Goal: Task Accomplishment & Management: Manage account settings

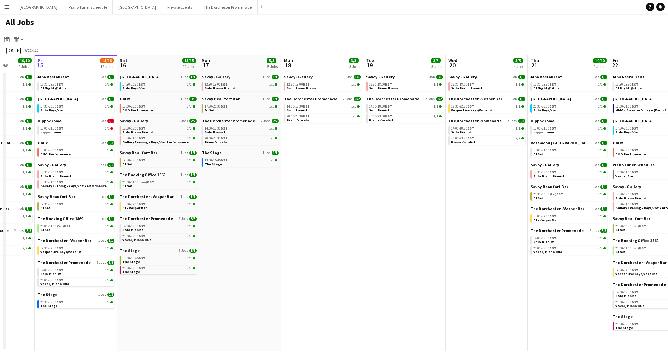
scroll to position [0, 306]
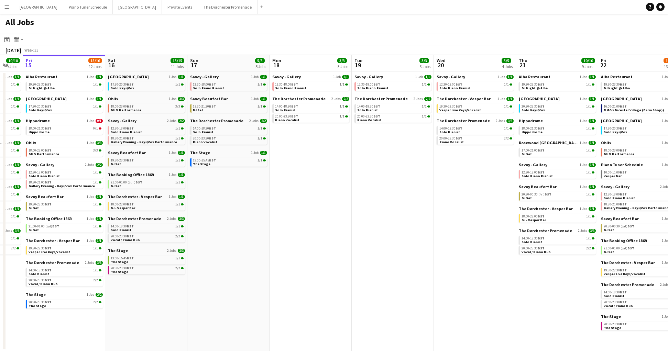
click at [8, 4] on app-icon "Menu" at bounding box center [6, 6] width 5 height 5
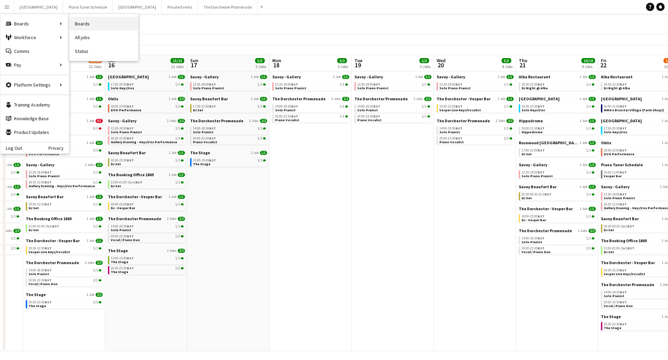
click at [81, 23] on link "Boards" at bounding box center [103, 24] width 69 height 14
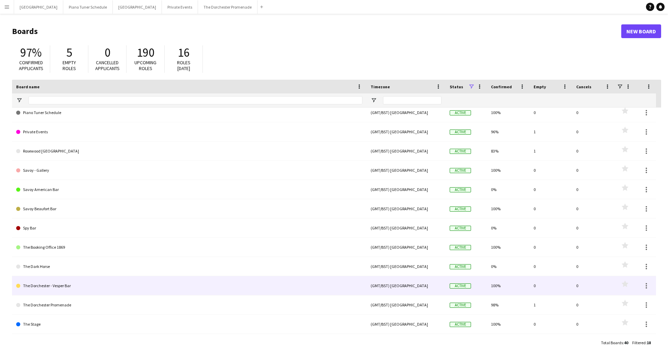
scroll to position [105, 0]
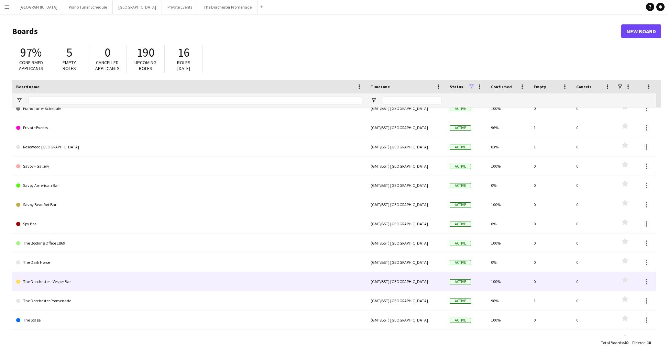
click at [127, 286] on link "The Dorchester - Vesper Bar" at bounding box center [189, 281] width 346 height 19
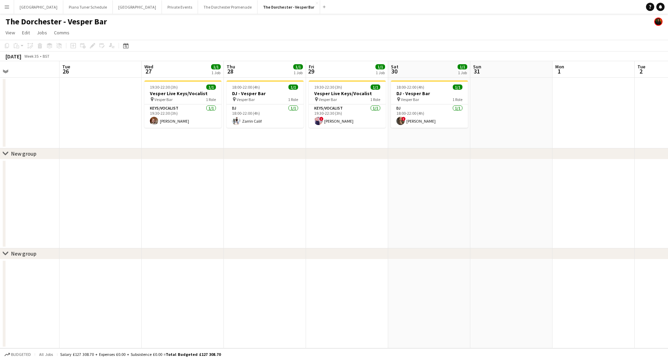
scroll to position [0, 270]
click at [9, 8] on app-icon "Menu" at bounding box center [6, 6] width 5 height 5
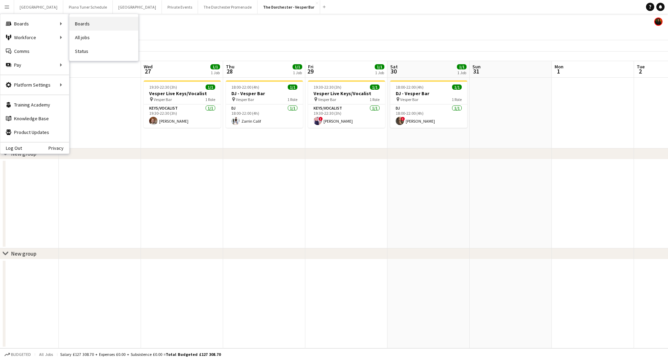
click at [112, 22] on link "Boards" at bounding box center [103, 24] width 69 height 14
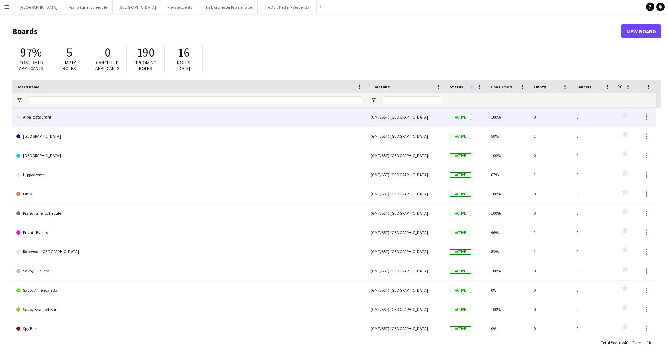
click at [93, 118] on link "Alba Restaurant" at bounding box center [189, 117] width 346 height 19
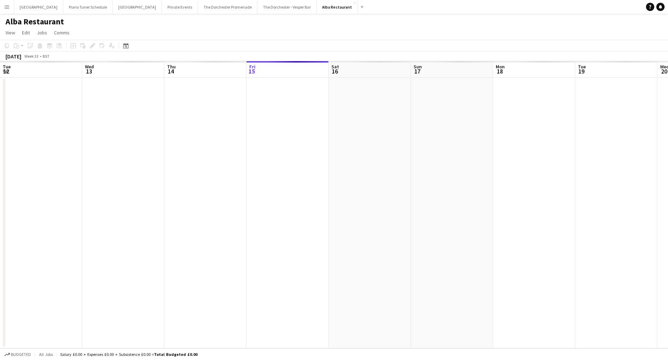
scroll to position [0, 164]
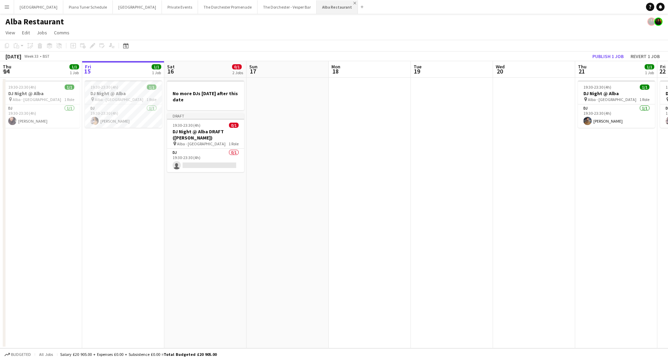
click at [353, 3] on app-icon "Close" at bounding box center [354, 3] width 3 height 3
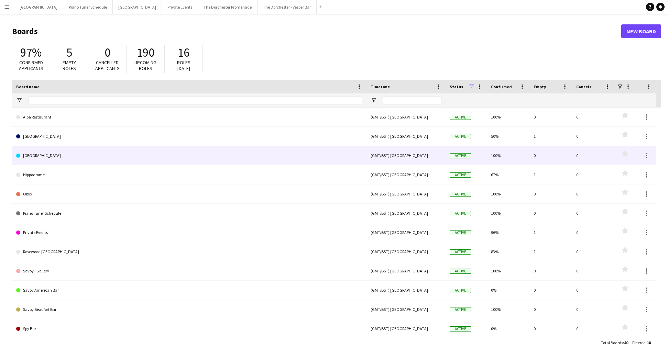
click at [46, 149] on link "[GEOGRAPHIC_DATA]" at bounding box center [189, 155] width 346 height 19
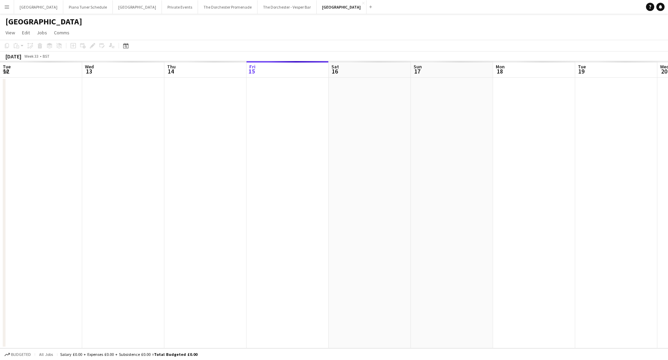
scroll to position [0, 164]
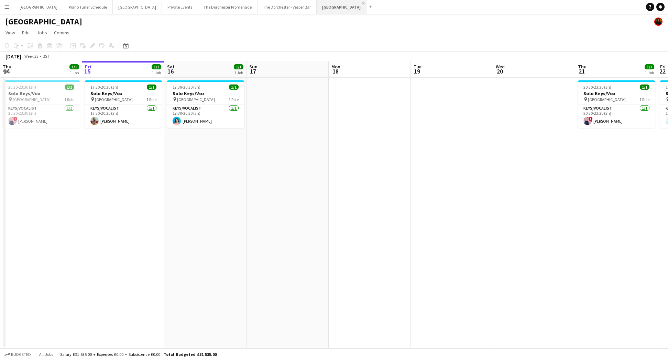
click at [362, 3] on app-icon "Close" at bounding box center [363, 3] width 3 height 3
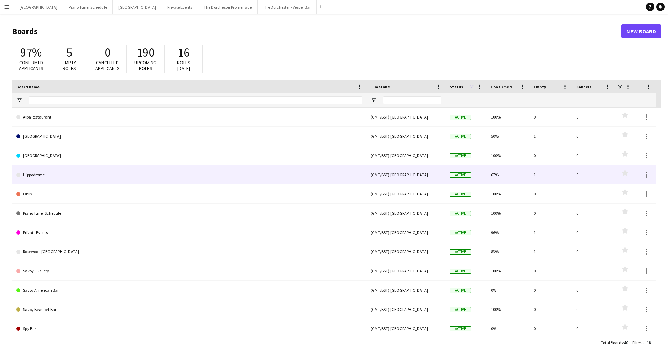
click at [49, 173] on link "Hippodrome" at bounding box center [189, 174] width 346 height 19
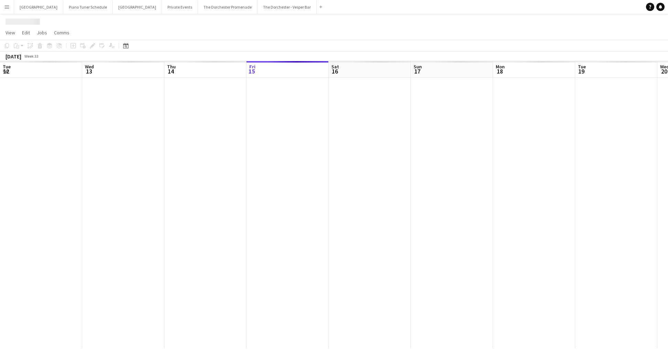
scroll to position [0, 164]
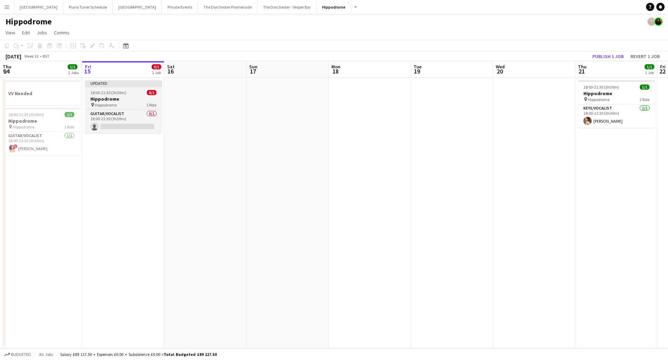
click at [90, 95] on div "18:00-21:30 (3h30m) 0/1" at bounding box center [123, 92] width 77 height 5
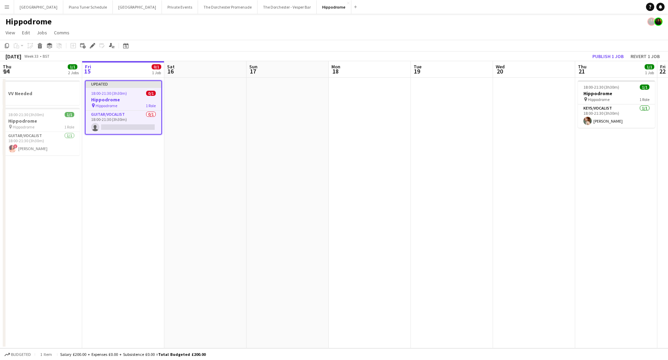
click at [35, 47] on div "Copy Paste Paste Command V Paste with crew Command Shift V Paste linked Job [GE…" at bounding box center [33, 46] width 60 height 8
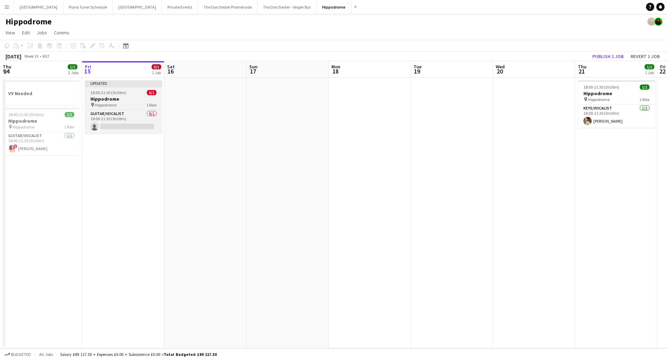
click at [119, 92] on span "18:00-21:30 (3h30m)" at bounding box center [108, 92] width 36 height 5
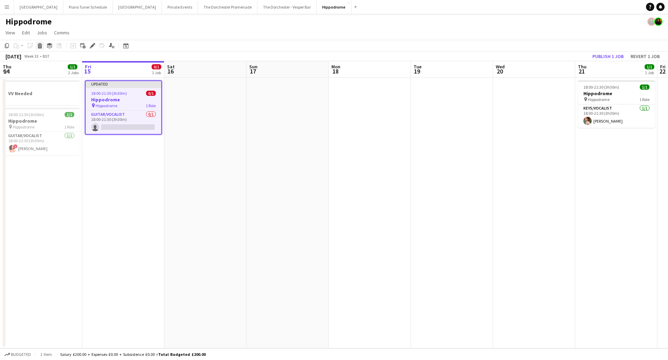
click at [40, 47] on icon "Delete" at bounding box center [39, 45] width 5 height 5
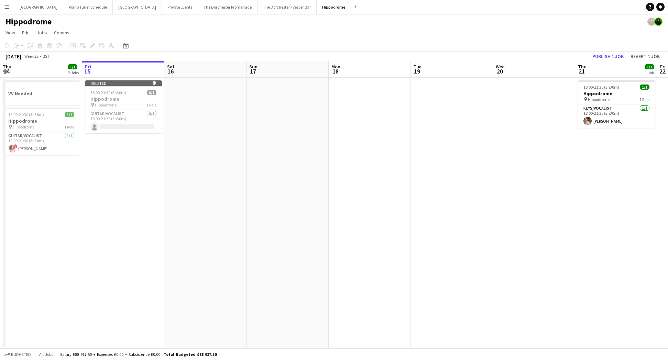
click at [351, 17] on div "Hippodrome" at bounding box center [334, 20] width 668 height 13
click at [347, 2] on app-icon "Close" at bounding box center [348, 3] width 3 height 3
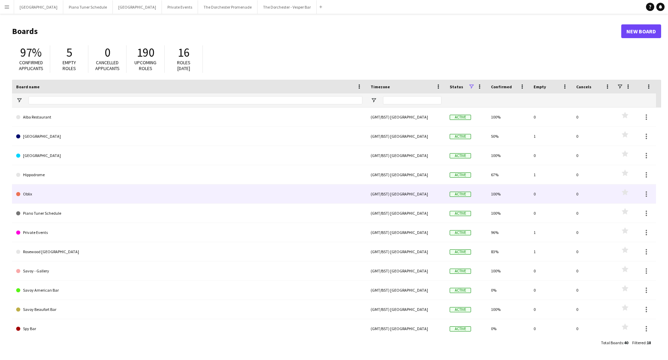
click at [48, 192] on link "Oblix" at bounding box center [189, 194] width 346 height 19
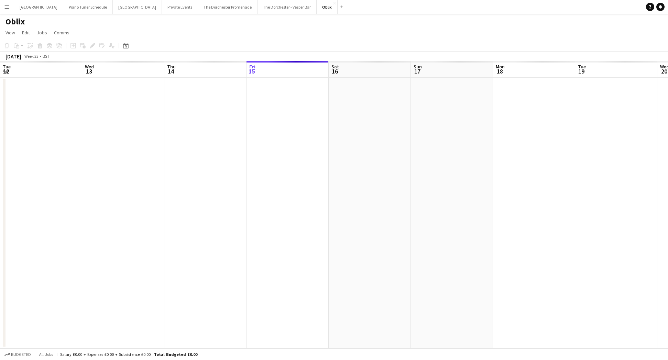
scroll to position [0, 164]
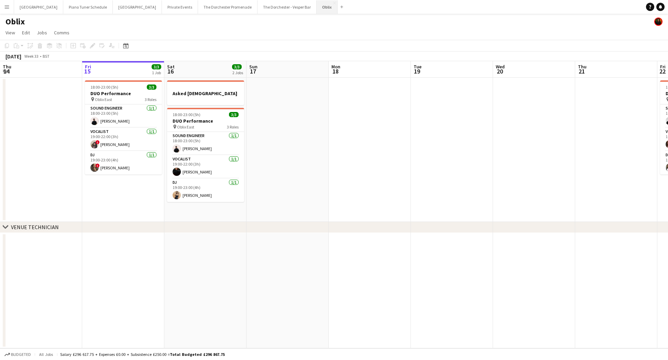
click at [317, 2] on button "Oblix Close" at bounding box center [327, 6] width 21 height 13
click at [333, 3] on app-icon "Close" at bounding box center [334, 3] width 3 height 3
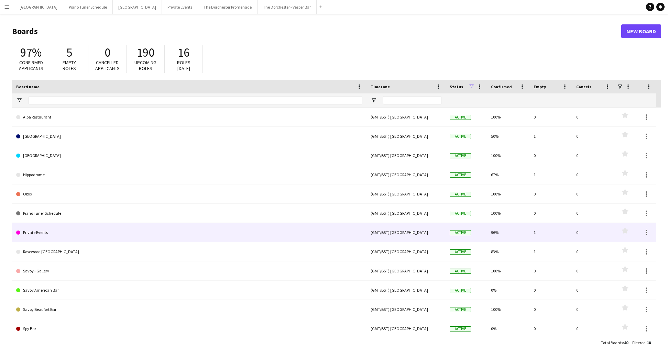
click at [82, 225] on link "Private Events" at bounding box center [189, 232] width 346 height 19
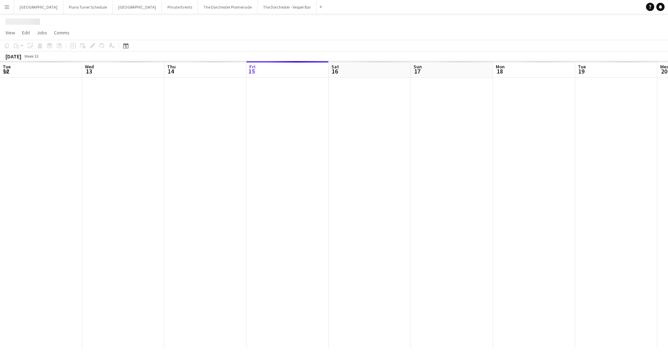
scroll to position [0, 164]
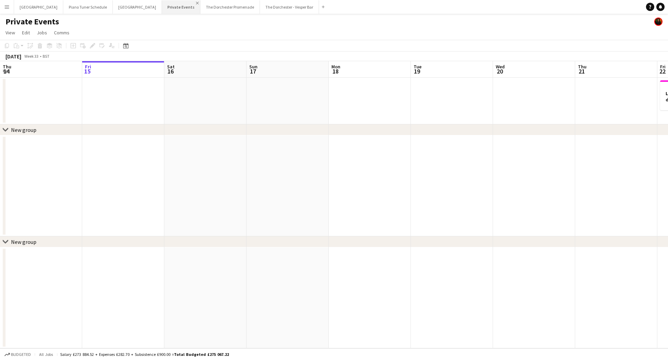
click at [196, 3] on app-icon "Close" at bounding box center [197, 3] width 3 height 3
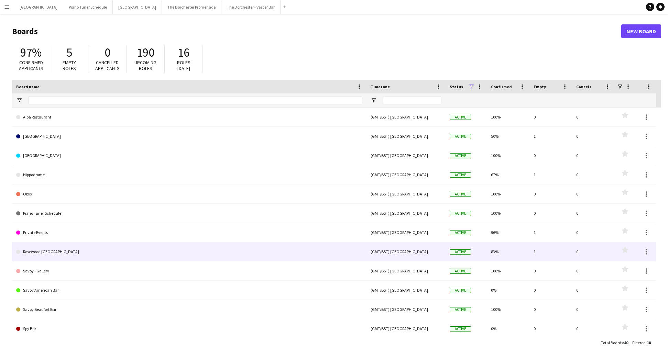
click at [134, 246] on link "Rosewood [GEOGRAPHIC_DATA]" at bounding box center [189, 251] width 346 height 19
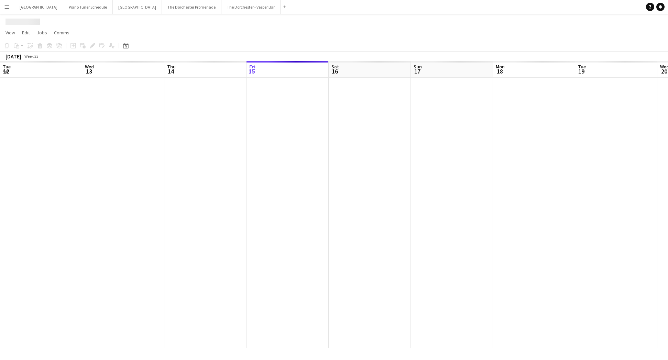
scroll to position [0, 164]
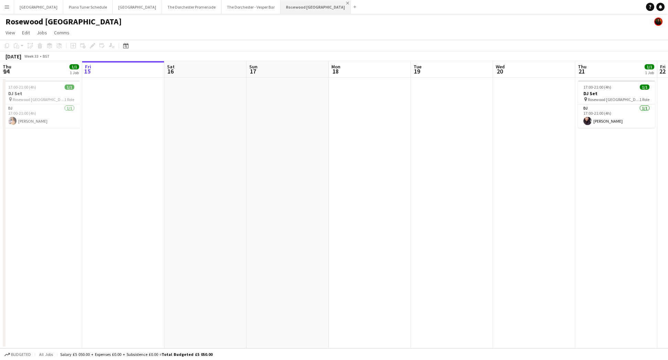
click at [346, 2] on app-icon "Close" at bounding box center [347, 3] width 3 height 3
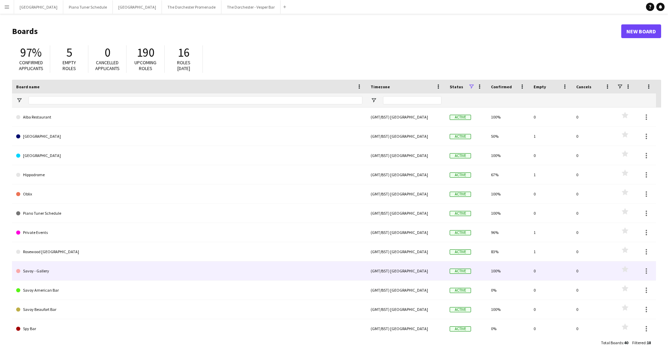
click at [115, 268] on link "Savoy - Gallery" at bounding box center [189, 271] width 346 height 19
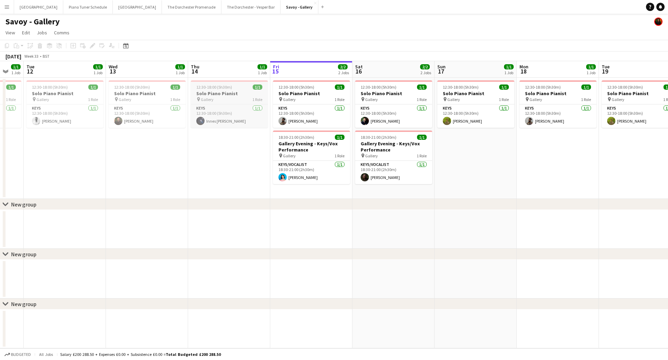
scroll to position [0, 139]
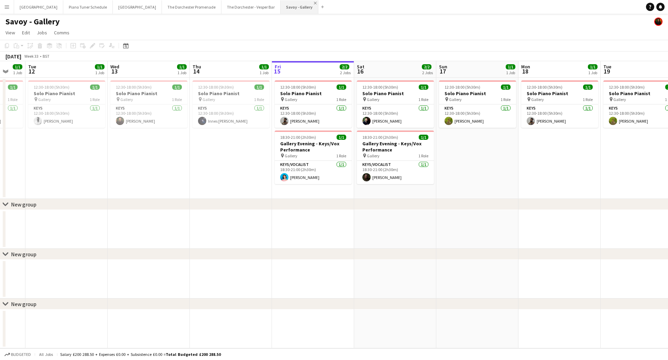
click at [314, 2] on app-icon "Close" at bounding box center [315, 3] width 3 height 3
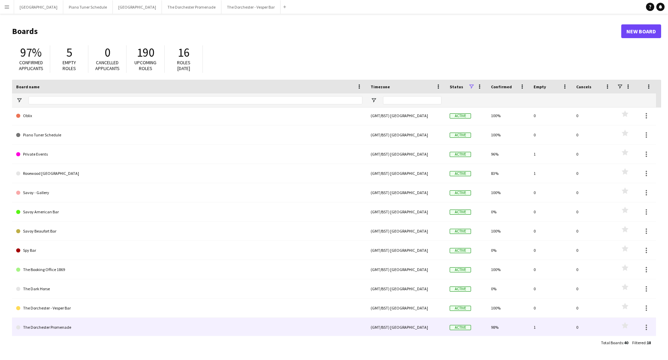
scroll to position [117, 0]
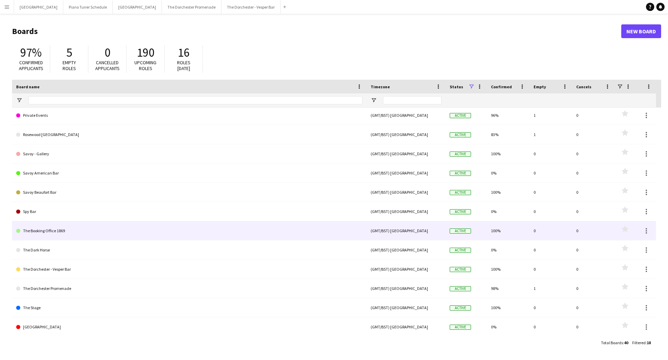
click at [60, 227] on link "The Booking Office 1869" at bounding box center [189, 230] width 346 height 19
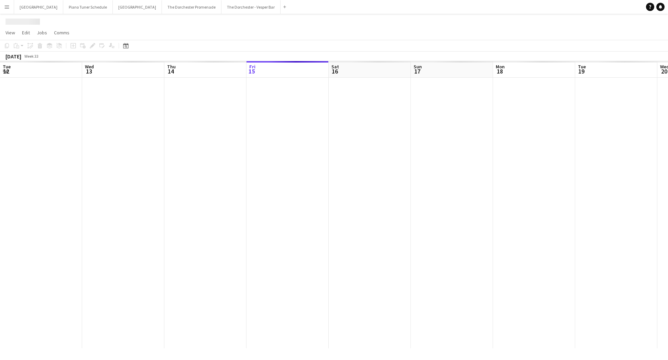
scroll to position [0, 164]
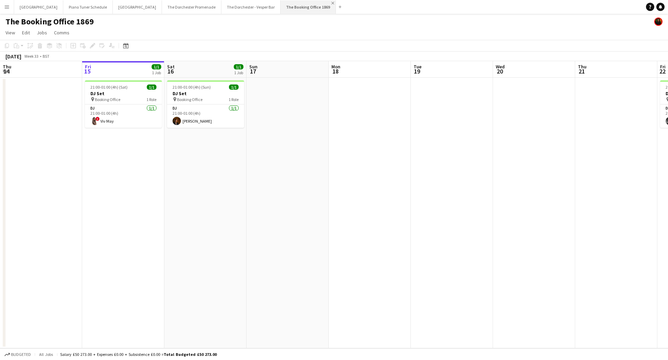
click at [331, 3] on app-icon "Close" at bounding box center [332, 3] width 3 height 3
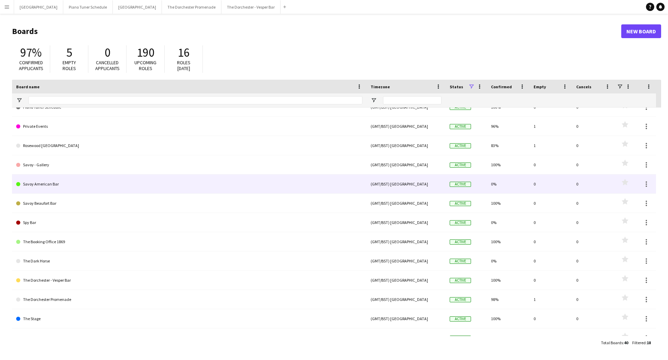
scroll to position [113, 0]
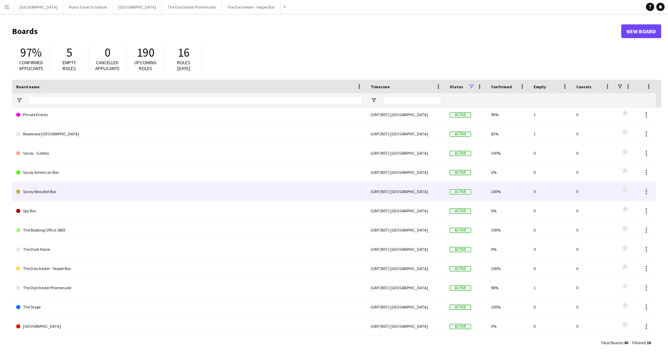
click at [64, 192] on link "Savoy Beaufort Bar" at bounding box center [189, 191] width 346 height 19
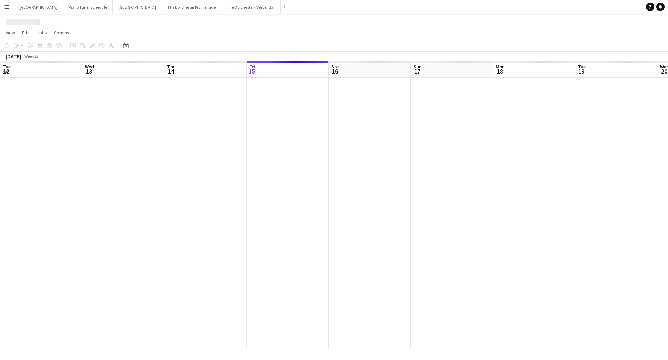
scroll to position [0, 164]
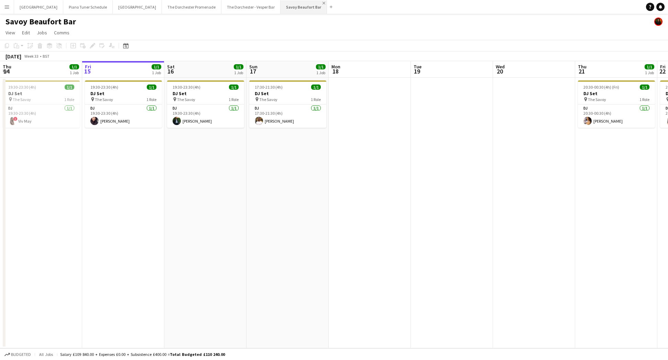
click at [322, 3] on app-icon "Close" at bounding box center [323, 3] width 3 height 3
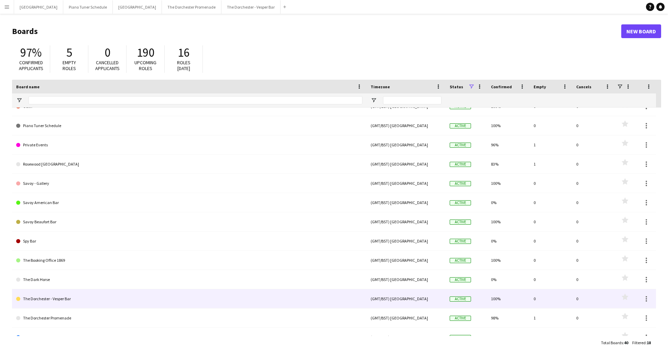
scroll to position [118, 0]
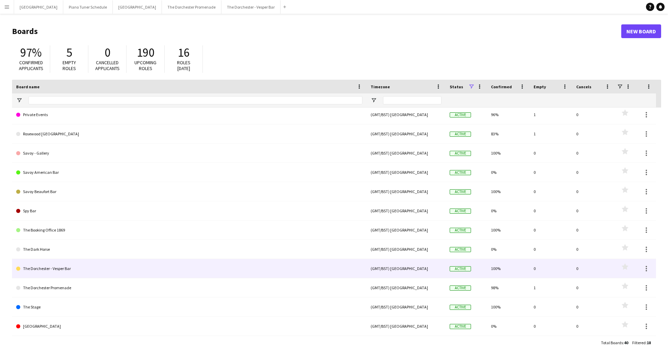
click at [56, 270] on link "The Dorchester - Vesper Bar" at bounding box center [189, 268] width 346 height 19
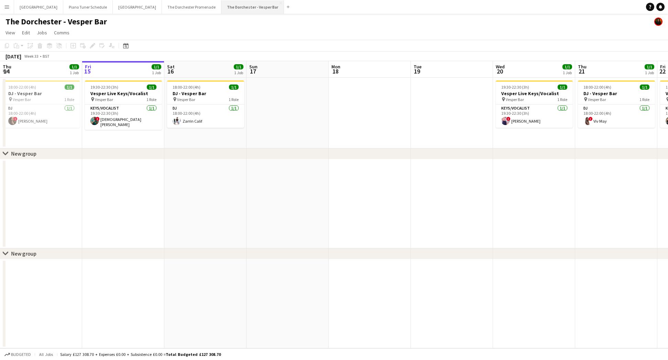
click at [258, 1] on button "The Dorchester - Vesper Bar Close" at bounding box center [252, 6] width 63 height 13
click at [279, 2] on app-icon "Close" at bounding box center [280, 3] width 3 height 3
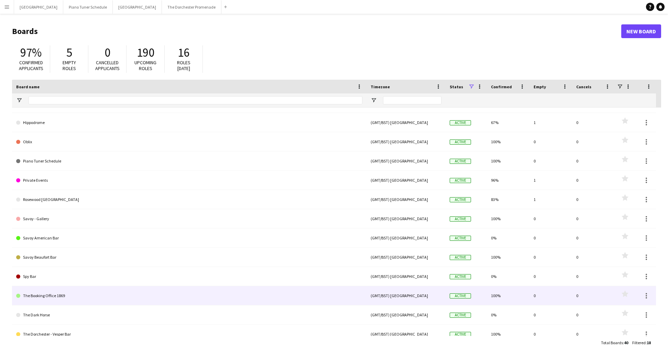
scroll to position [61, 0]
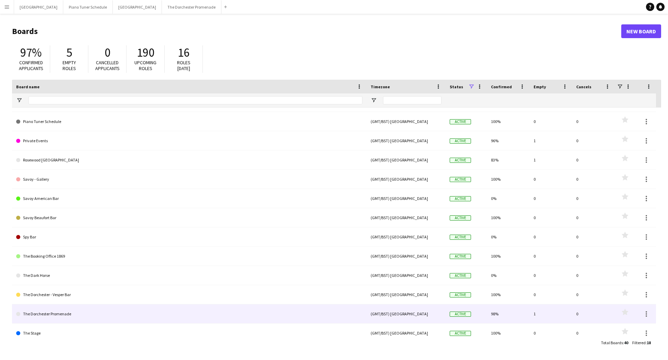
click at [52, 310] on link "The Dorchester Promenade" at bounding box center [189, 313] width 346 height 19
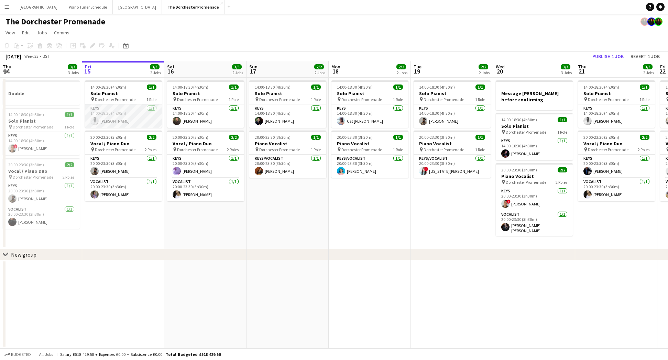
click at [118, 119] on app-card-role "Keys [DATE] 14:00-18:30 (4h30m) [PERSON_NAME]" at bounding box center [123, 115] width 77 height 23
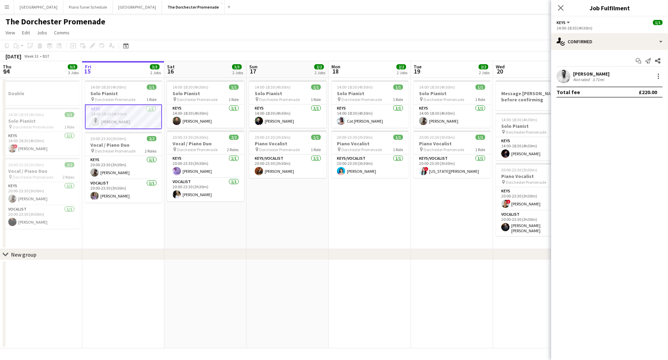
click at [570, 80] on div "[PERSON_NAME] Not rated 3.71mi" at bounding box center [609, 76] width 117 height 14
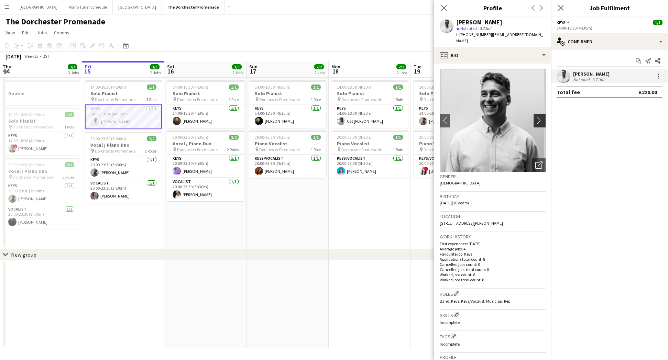
click at [535, 117] on app-icon "chevron-right" at bounding box center [540, 120] width 11 height 7
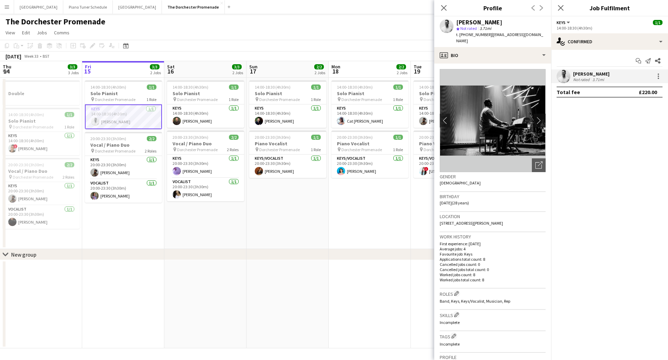
click at [536, 117] on app-icon "chevron-right" at bounding box center [540, 120] width 11 height 7
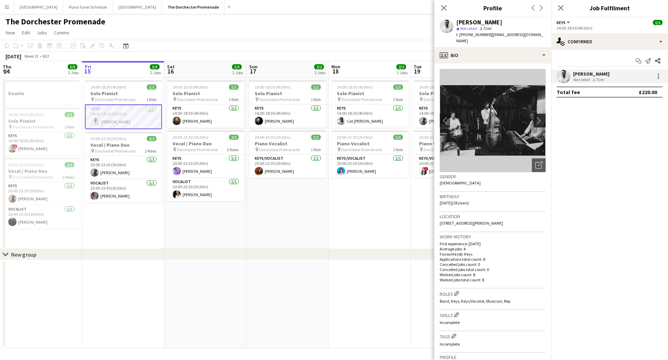
click at [536, 117] on app-icon "chevron-right" at bounding box center [540, 120] width 11 height 7
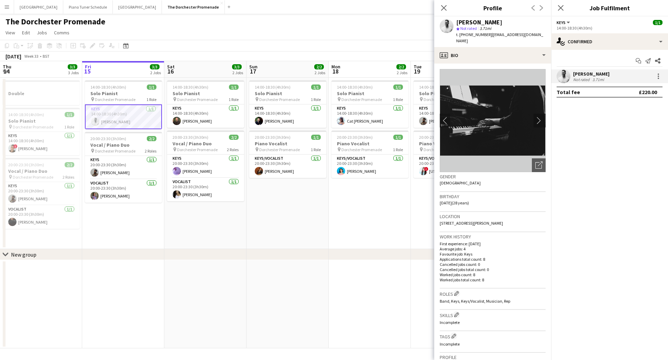
click at [536, 117] on app-icon "chevron-right" at bounding box center [540, 120] width 11 height 7
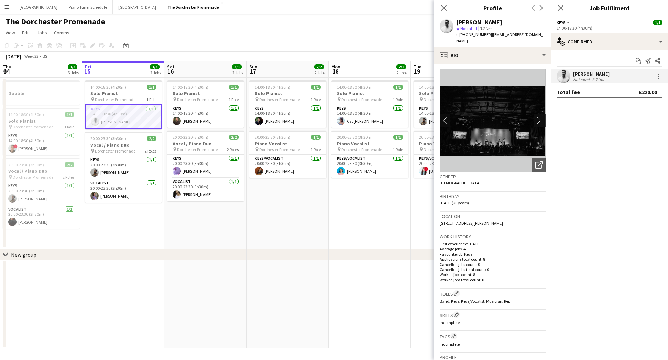
click at [536, 117] on app-icon "chevron-right" at bounding box center [540, 120] width 11 height 7
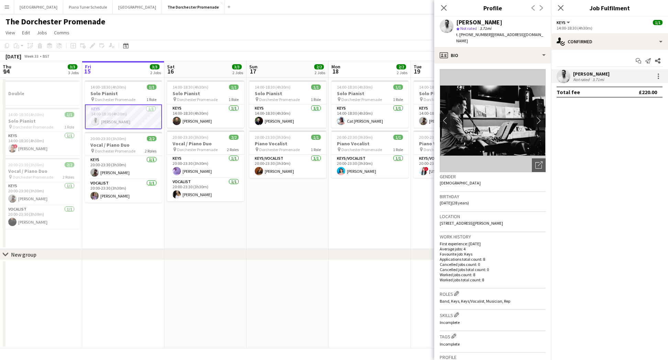
click at [536, 117] on app-icon "chevron-right" at bounding box center [540, 120] width 11 height 7
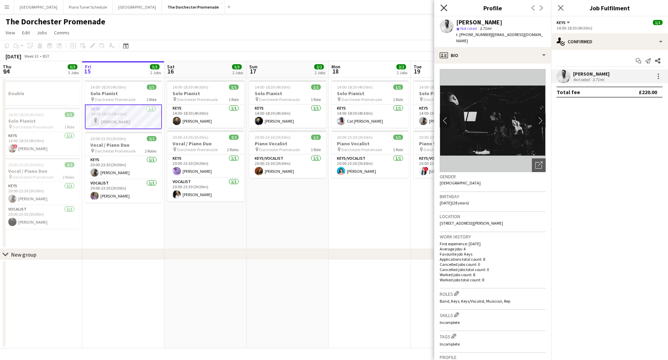
click at [444, 7] on icon at bounding box center [443, 7] width 7 height 7
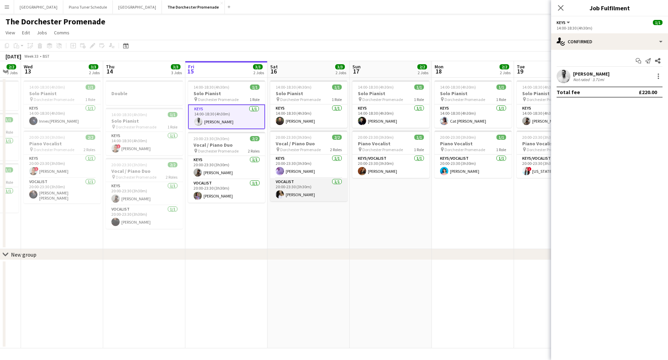
scroll to position [0, 227]
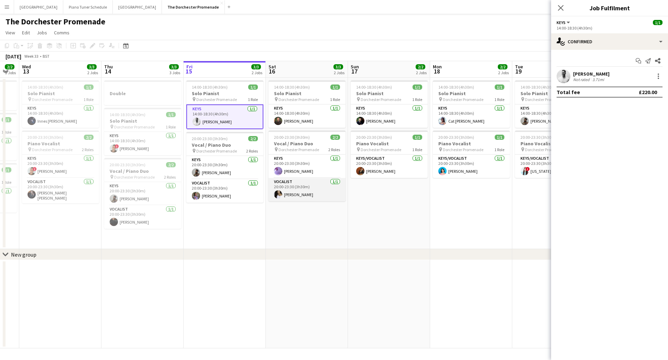
click at [293, 191] on app-card-role "Vocalist [DATE] 20:00-23:30 (3h30m) [PERSON_NAME]" at bounding box center [306, 189] width 77 height 23
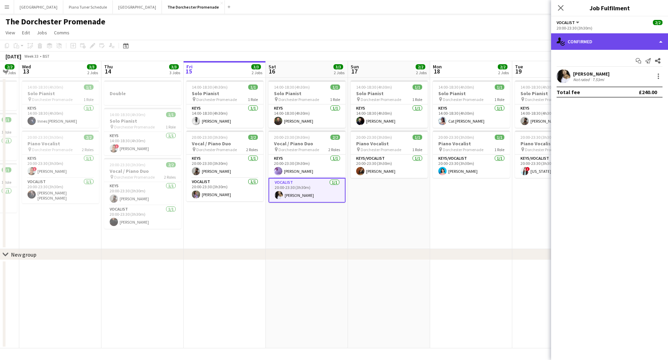
click at [660, 45] on div "single-neutral-actions-check-2 Confirmed" at bounding box center [609, 41] width 117 height 16
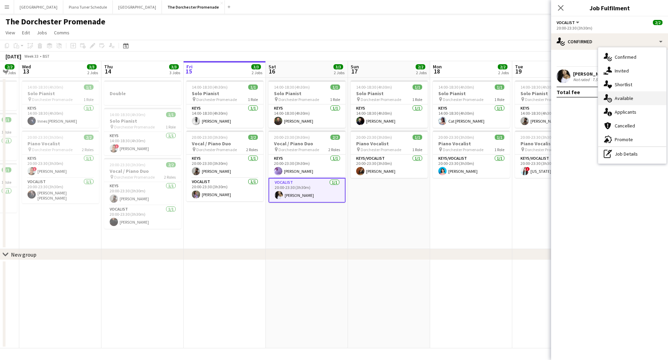
click at [630, 102] on div "single-neutral-actions-upload Available" at bounding box center [632, 98] width 68 height 14
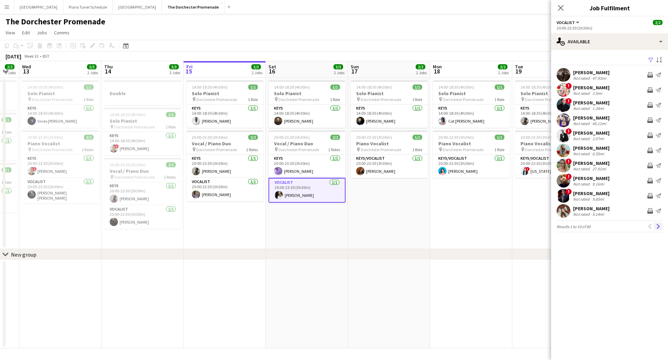
click at [658, 227] on app-icon "Next" at bounding box center [658, 226] width 5 height 5
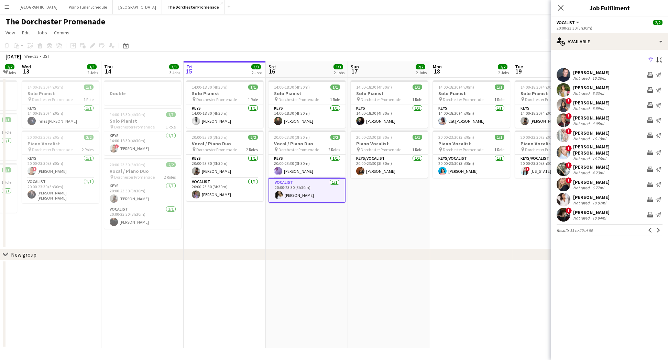
click at [658, 228] on app-icon "Next" at bounding box center [658, 230] width 5 height 5
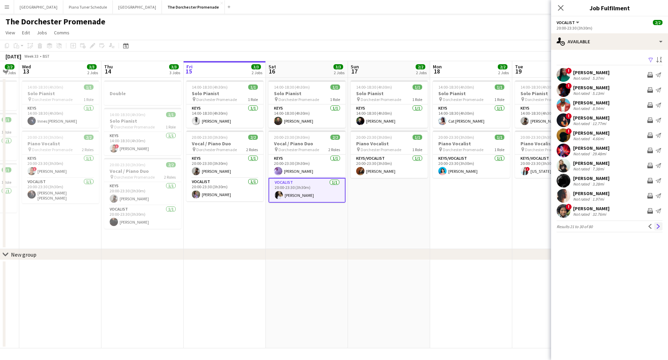
click at [657, 225] on app-icon "Next" at bounding box center [658, 226] width 5 height 5
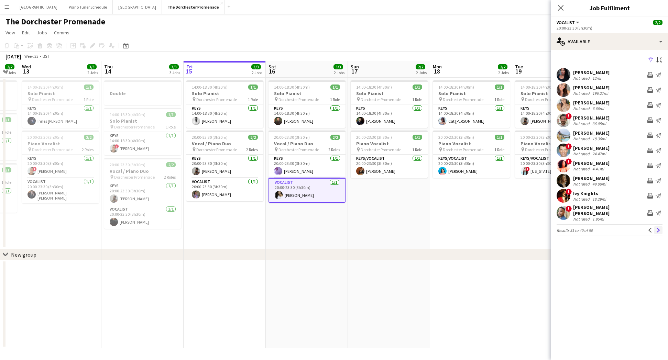
click at [657, 228] on app-icon "Next" at bounding box center [658, 230] width 5 height 5
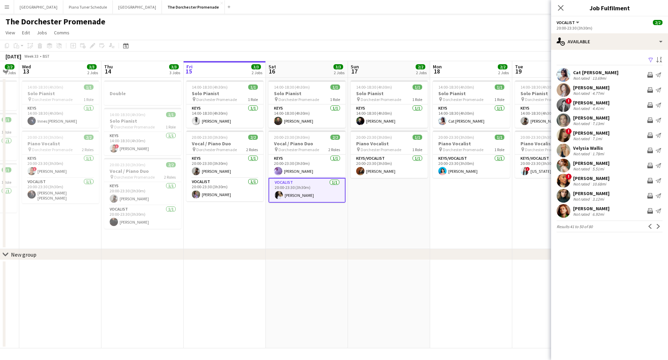
click at [657, 225] on app-icon "Next" at bounding box center [658, 226] width 5 height 5
click at [590, 208] on div "[PERSON_NAME]" at bounding box center [591, 209] width 36 height 6
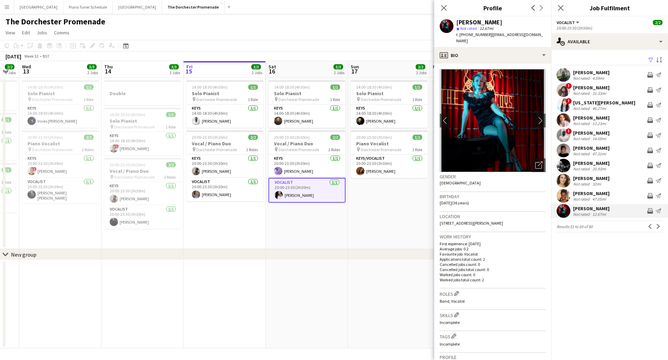
drag, startPoint x: 487, startPoint y: 35, endPoint x: 460, endPoint y: 35, distance: 27.2
click at [460, 35] on div "t. [PHONE_NUMBER] | [EMAIL_ADDRESS][DOMAIN_NAME]" at bounding box center [500, 38] width 89 height 12
copy div "447980934140 |"
click at [445, 7] on icon "Close pop-in" at bounding box center [443, 7] width 7 height 7
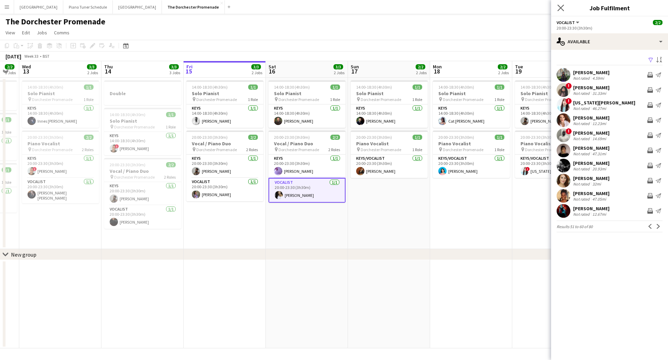
click at [557, 9] on app-icon "Close pop-in" at bounding box center [561, 8] width 10 height 10
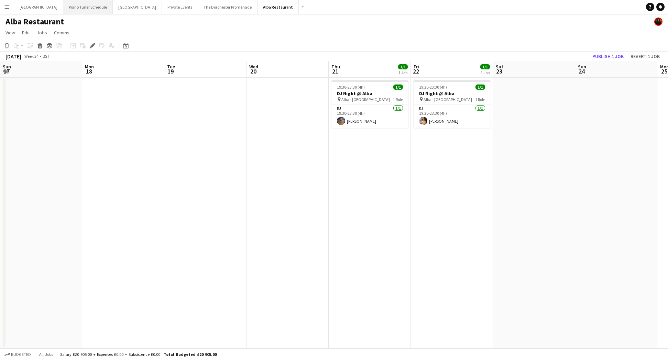
scroll to position [0, 191]
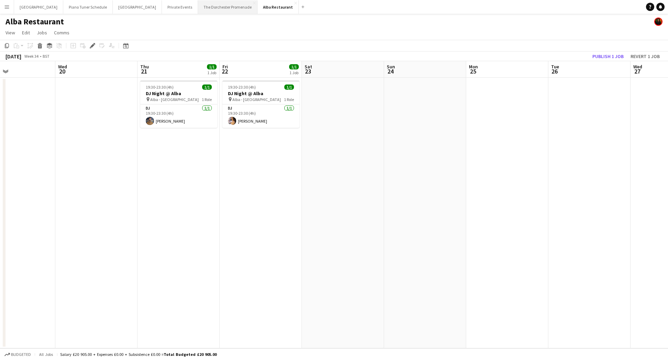
click at [223, 3] on button "The Dorchester Promenade Close" at bounding box center [227, 6] width 59 height 13
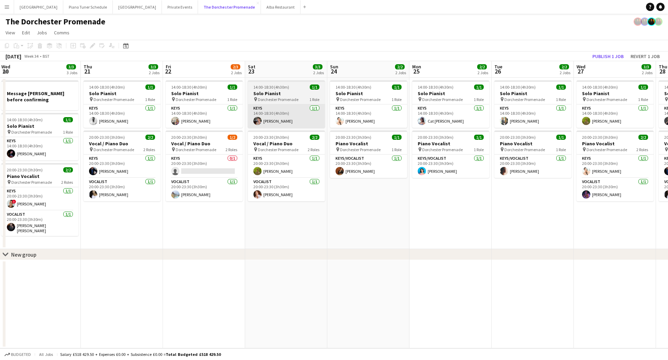
scroll to position [0, 333]
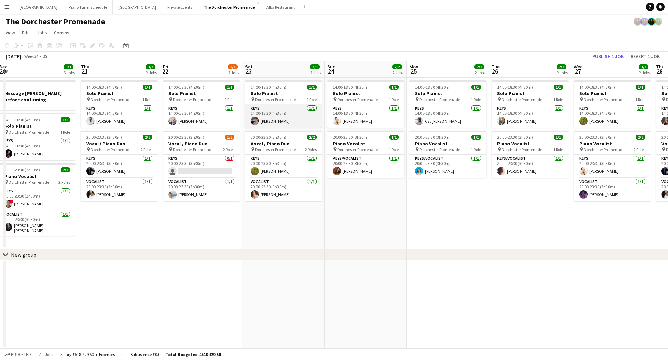
click at [293, 126] on app-card-role "Keys 1/1 14:00-18:30 (4h30m) emily gill" at bounding box center [283, 115] width 77 height 23
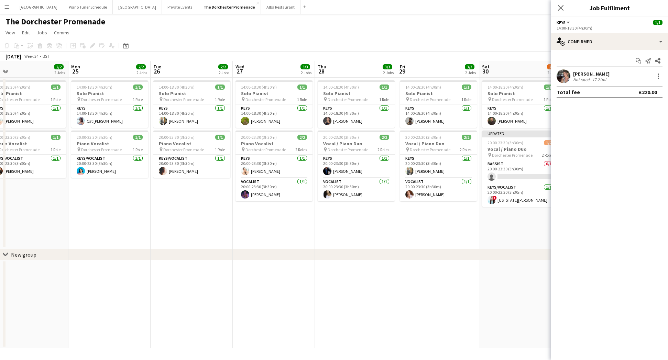
scroll to position [0, 173]
